Goal: Check status: Check status

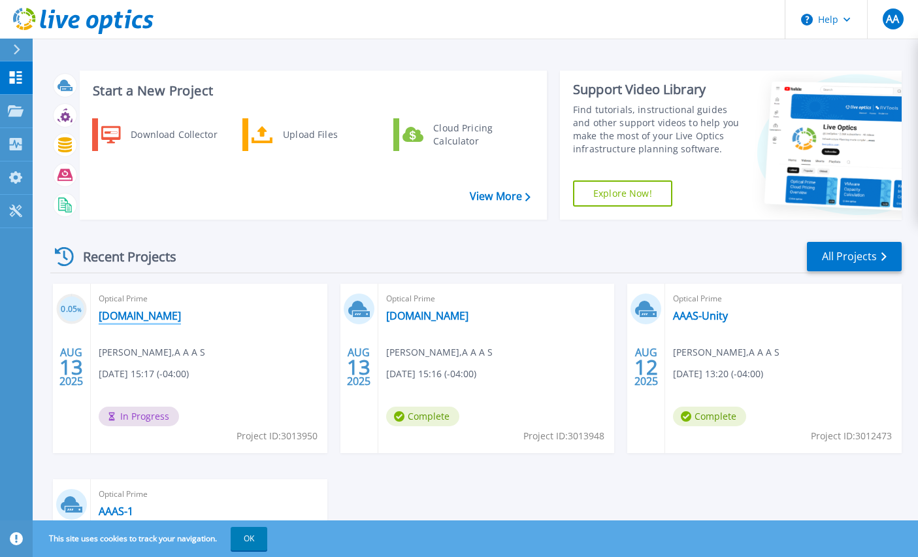
click at [132, 316] on link "[DOMAIN_NAME]" at bounding box center [140, 315] width 82 height 13
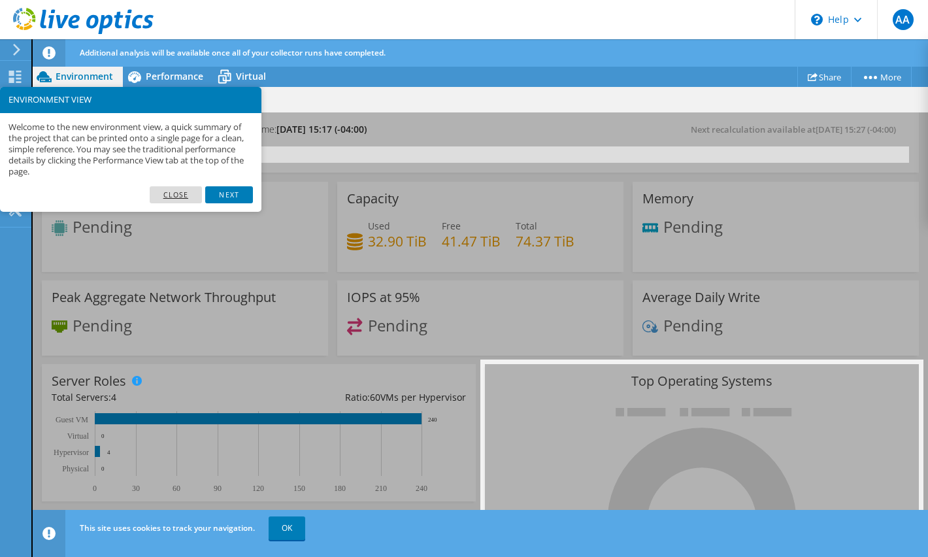
click at [173, 196] on link "Close" at bounding box center [176, 194] width 53 height 17
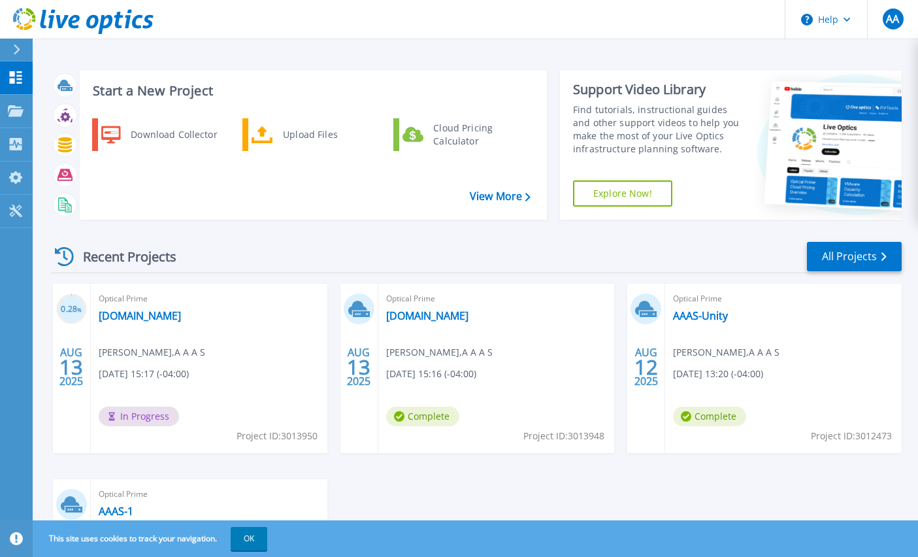
click at [401, 416] on icon at bounding box center [399, 416] width 10 height 10
click at [410, 312] on link "[DOMAIN_NAME]" at bounding box center [427, 315] width 82 height 13
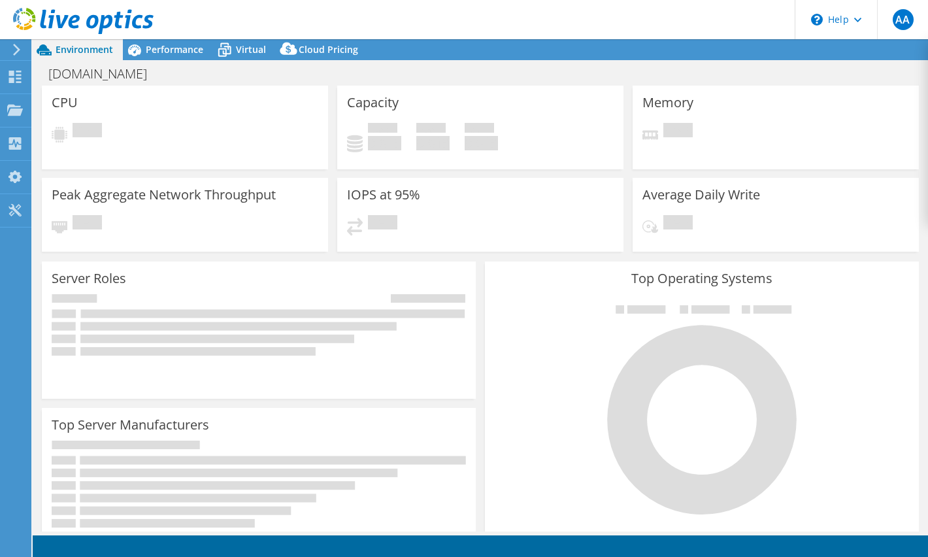
select select "USD"
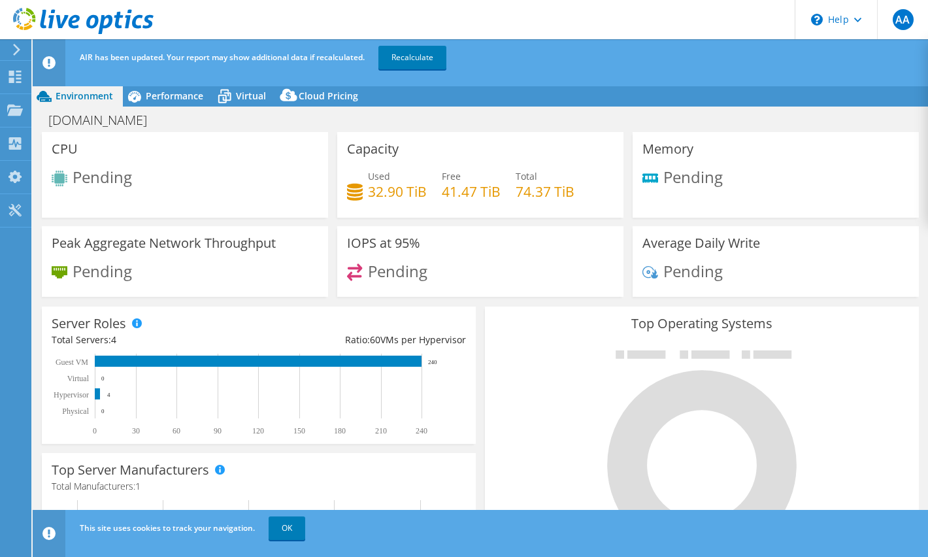
click at [42, 533] on icon at bounding box center [48, 533] width 13 height 13
click at [50, 534] on icon at bounding box center [48, 533] width 13 height 13
click at [137, 533] on div "This site uses cookies to track your navigation. OK" at bounding box center [504, 528] width 856 height 37
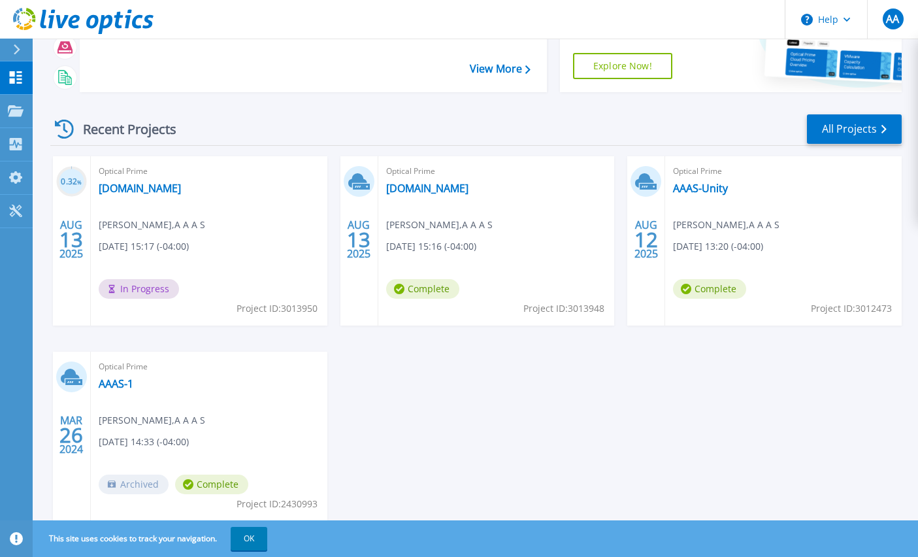
scroll to position [131, 0]
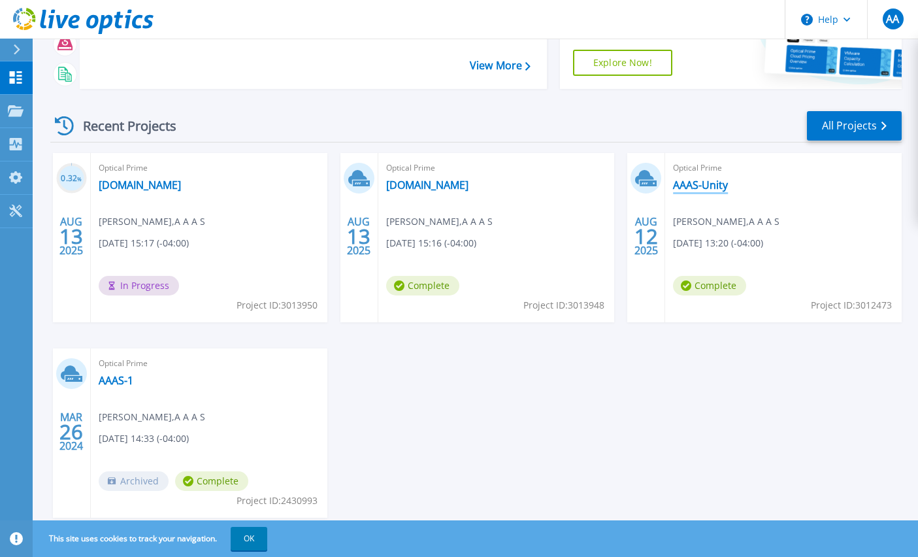
click at [693, 187] on link "AAAS-Unity" at bounding box center [700, 184] width 55 height 13
